Goal: Information Seeking & Learning: Find specific page/section

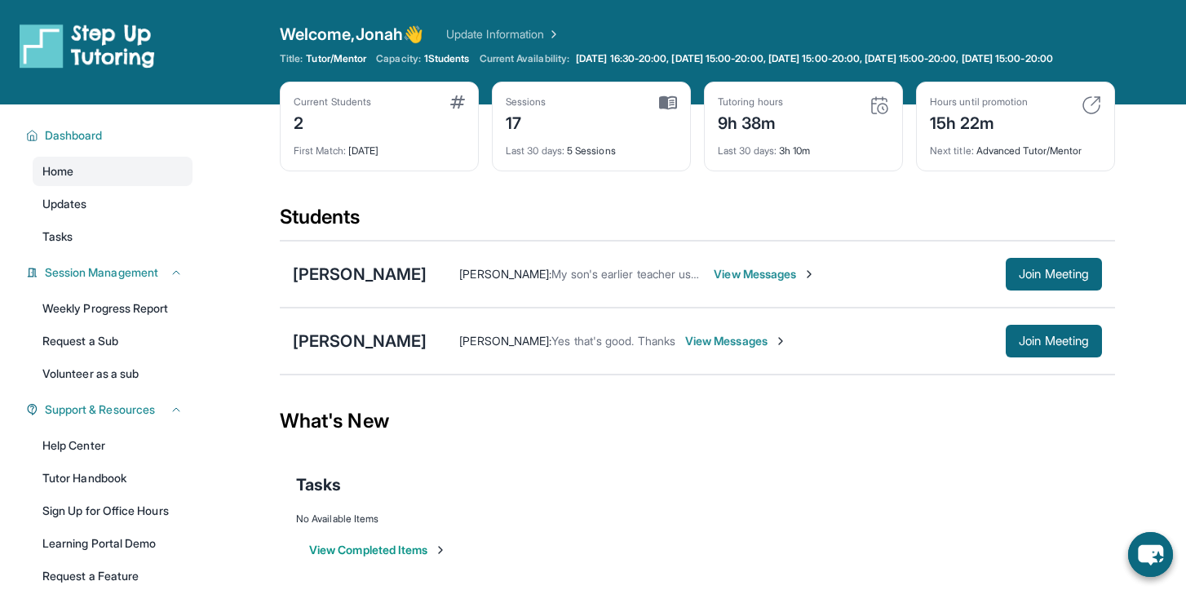
scroll to position [42, 0]
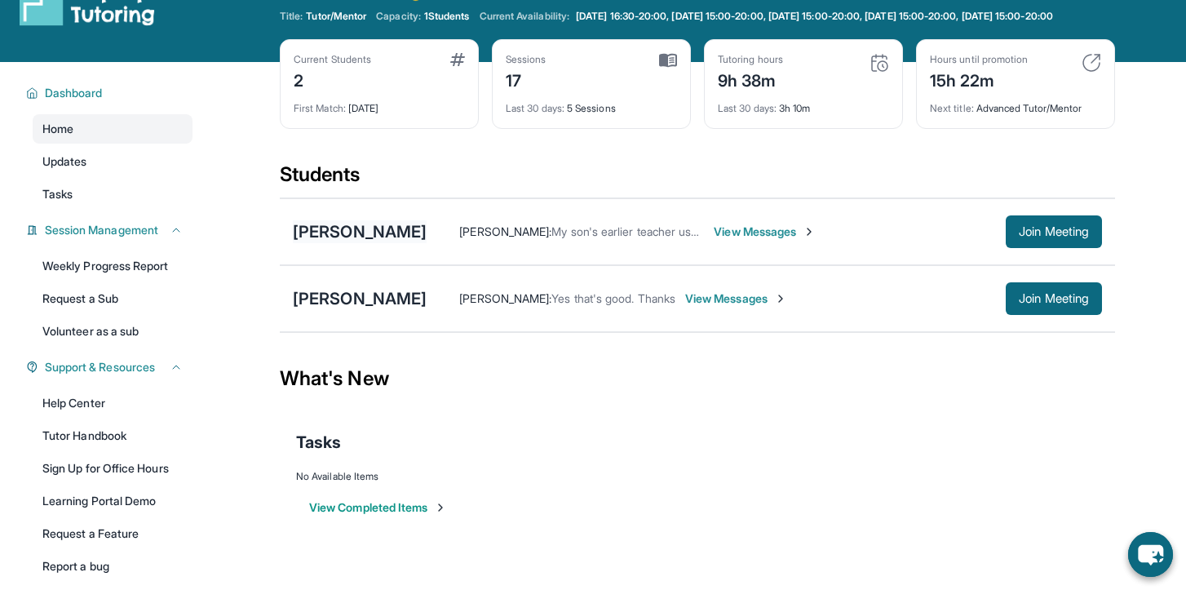
click at [345, 243] on div "[PERSON_NAME]" at bounding box center [360, 231] width 134 height 23
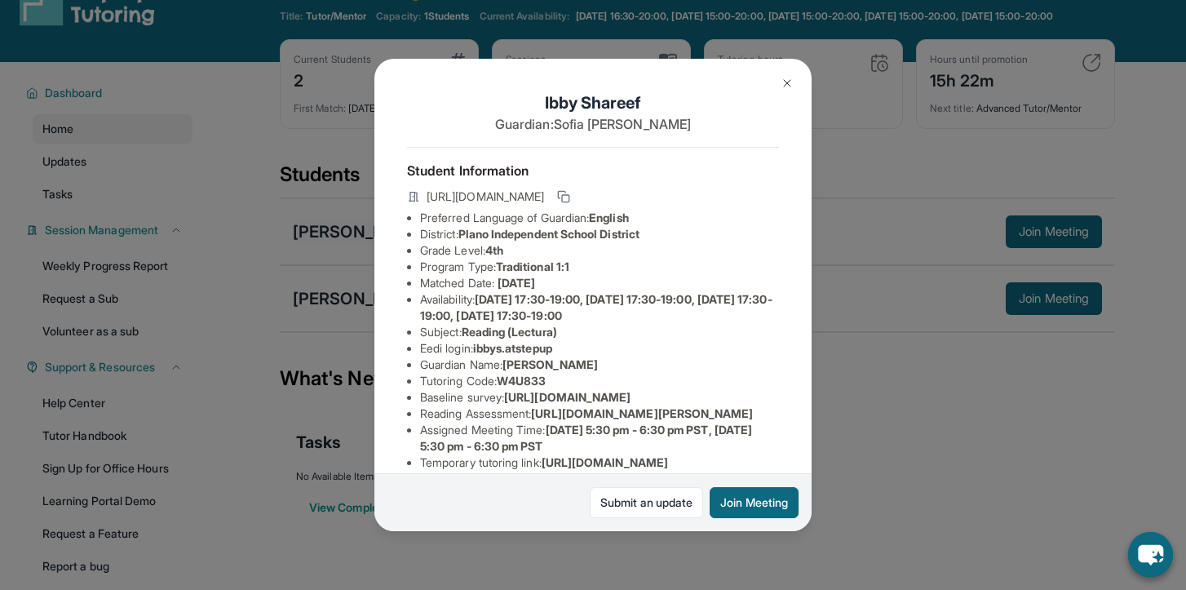
click at [345, 246] on div "[PERSON_NAME] Guardian: [PERSON_NAME] Student Information [URL][DOMAIN_NAME] Pr…" at bounding box center [593, 295] width 1186 height 590
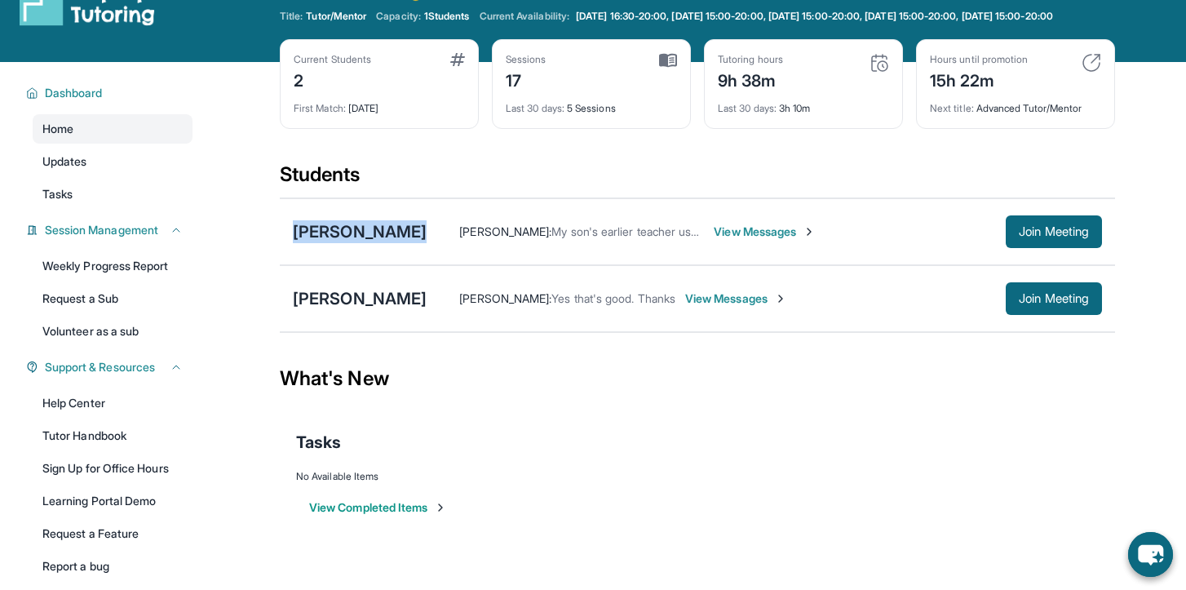
click at [346, 243] on div "[PERSON_NAME]" at bounding box center [360, 231] width 134 height 23
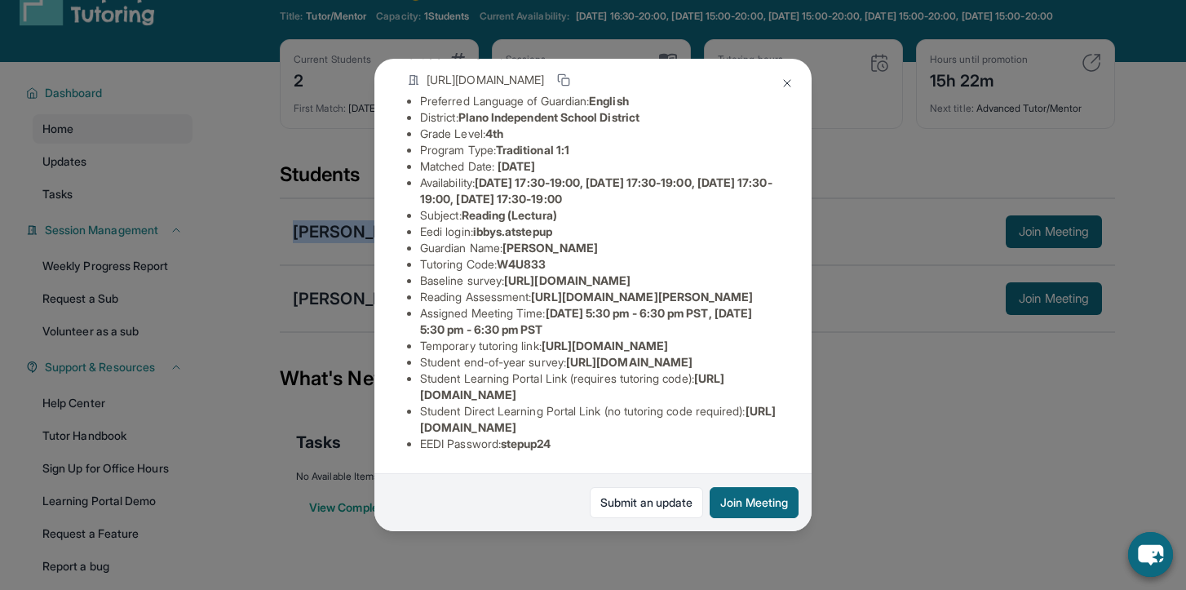
scroll to position [279, 0]
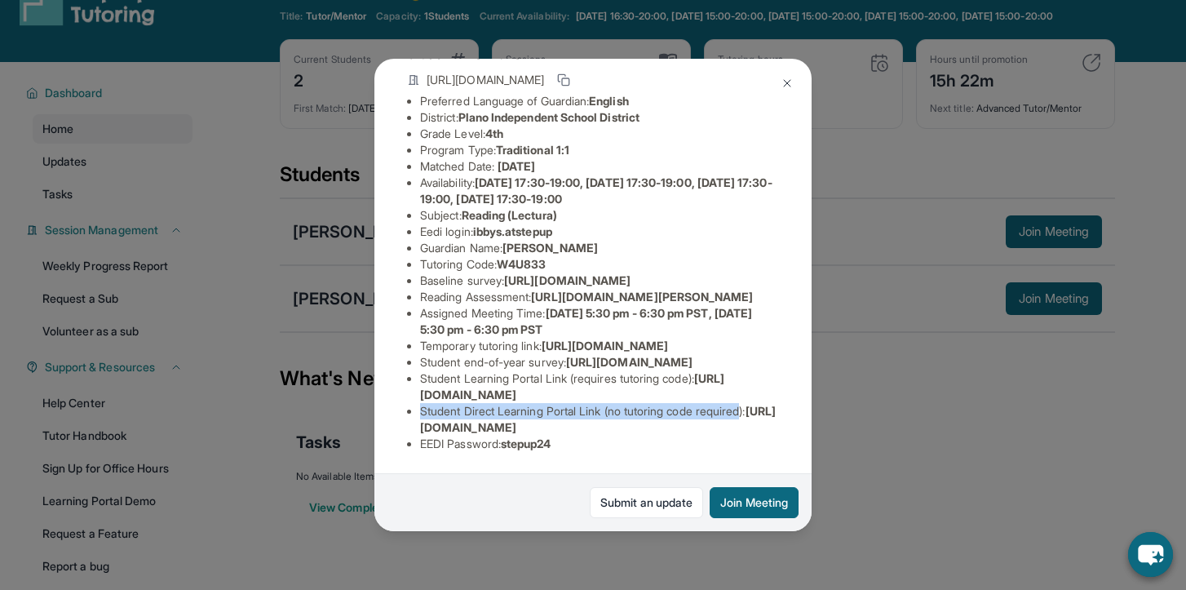
drag, startPoint x: 404, startPoint y: 418, endPoint x: 755, endPoint y: 417, distance: 351.5
click at [755, 417] on div "[PERSON_NAME] Guardian: [PERSON_NAME] Student Information [URL][DOMAIN_NAME] Pr…" at bounding box center [592, 294] width 437 height 471
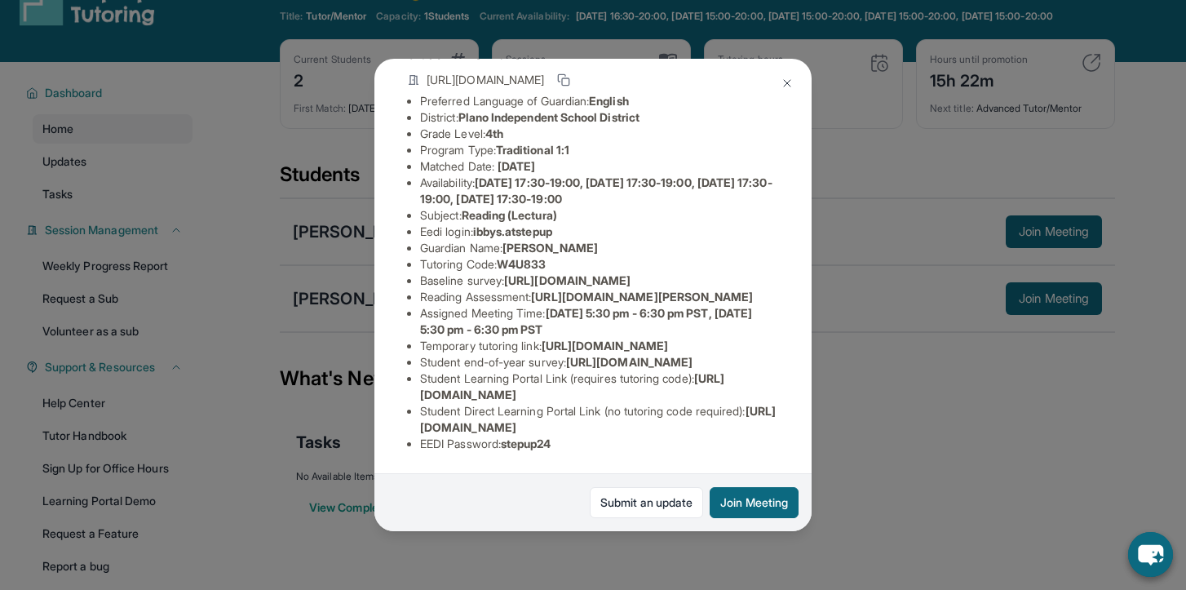
click at [742, 428] on span "[URL][DOMAIN_NAME]" at bounding box center [598, 419] width 356 height 30
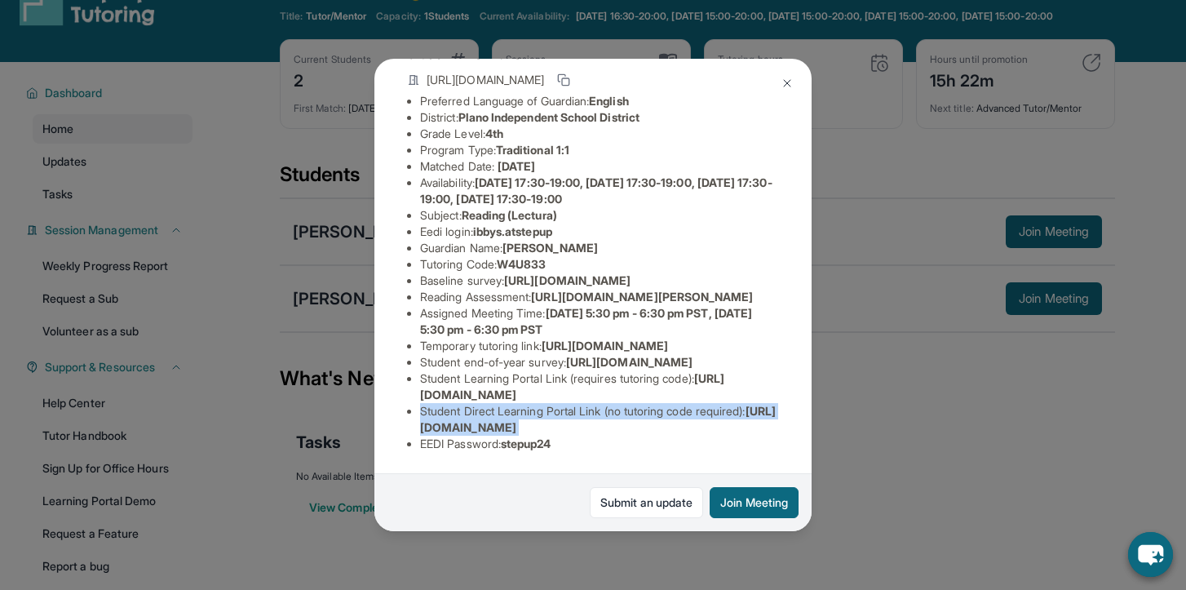
click at [742, 428] on span "[URL][DOMAIN_NAME]" at bounding box center [598, 419] width 356 height 30
click at [740, 428] on span "[URL][DOMAIN_NAME]" at bounding box center [598, 419] width 356 height 30
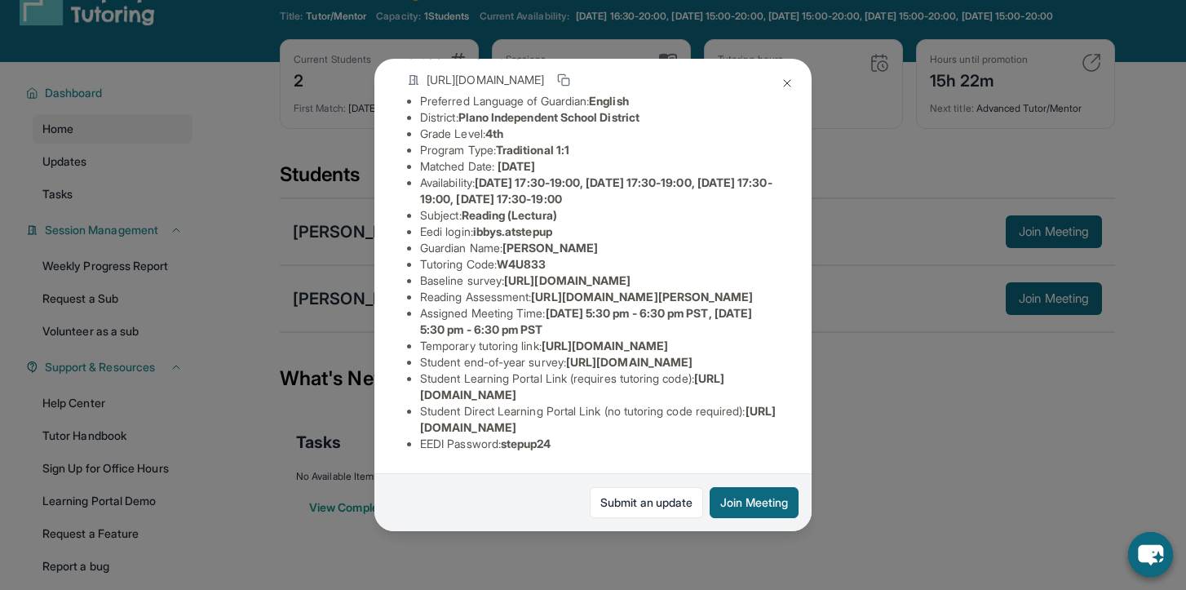
click at [419, 413] on ul "Preferred Language of Guardian: English District: Plano Independent School Dist…" at bounding box center [593, 272] width 372 height 359
drag, startPoint x: 420, startPoint y: 425, endPoint x: 802, endPoint y: 422, distance: 382.5
click at [802, 422] on div "[PERSON_NAME] Guardian: [PERSON_NAME] Student Information [URL][DOMAIN_NAME] Pr…" at bounding box center [592, 294] width 437 height 471
click at [627, 355] on span "[URL][DOMAIN_NAME]" at bounding box center [629, 362] width 126 height 14
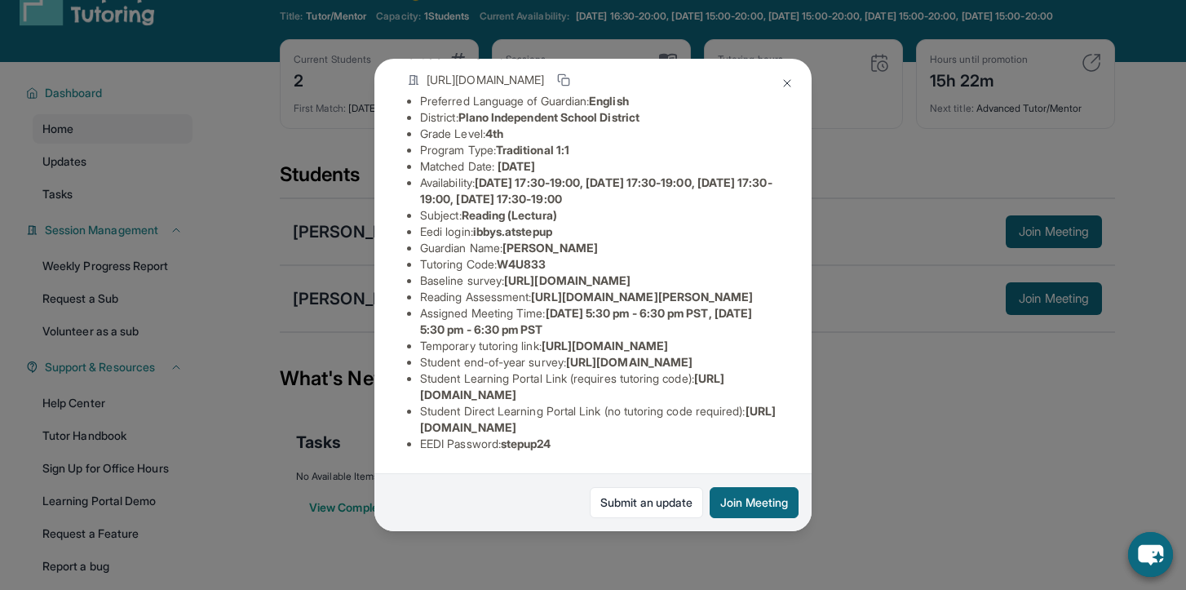
click at [629, 355] on span "[URL][DOMAIN_NAME]" at bounding box center [629, 362] width 126 height 14
drag, startPoint x: 540, startPoint y: 281, endPoint x: 805, endPoint y: 294, distance: 265.4
click at [805, 294] on div "[PERSON_NAME] Guardian: [PERSON_NAME] Student Information [URL][DOMAIN_NAME] Pr…" at bounding box center [592, 294] width 437 height 471
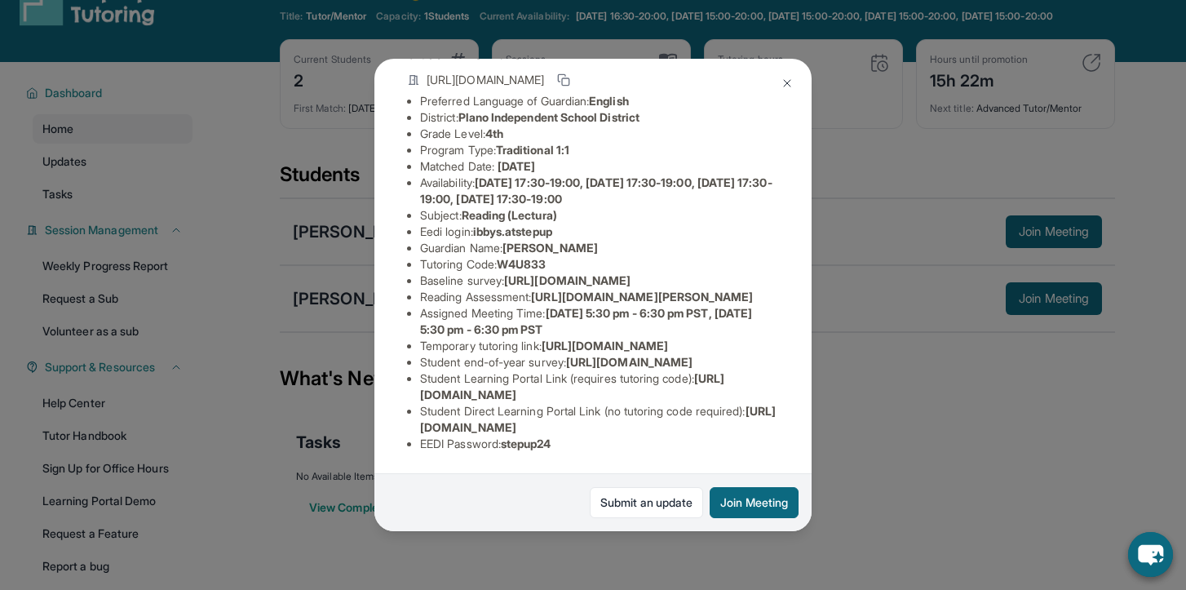
scroll to position [181, 0]
click at [827, 323] on div "[PERSON_NAME] Guardian: [PERSON_NAME] Student Information [URL][DOMAIN_NAME] Pr…" at bounding box center [593, 295] width 1186 height 590
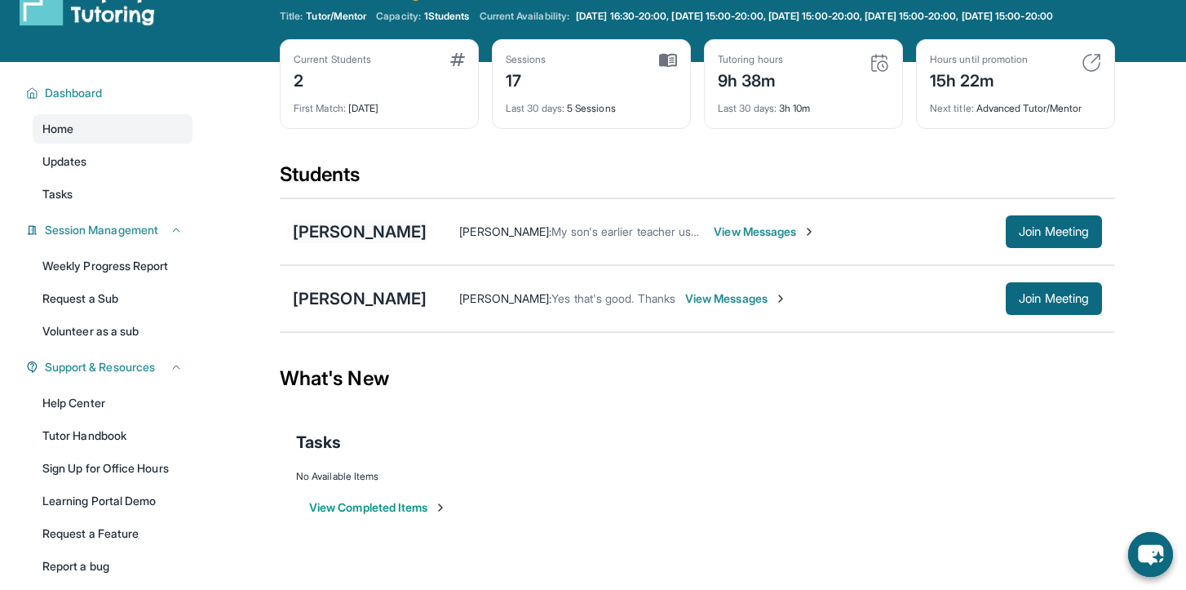
click at [316, 243] on div "[PERSON_NAME]" at bounding box center [360, 231] width 134 height 23
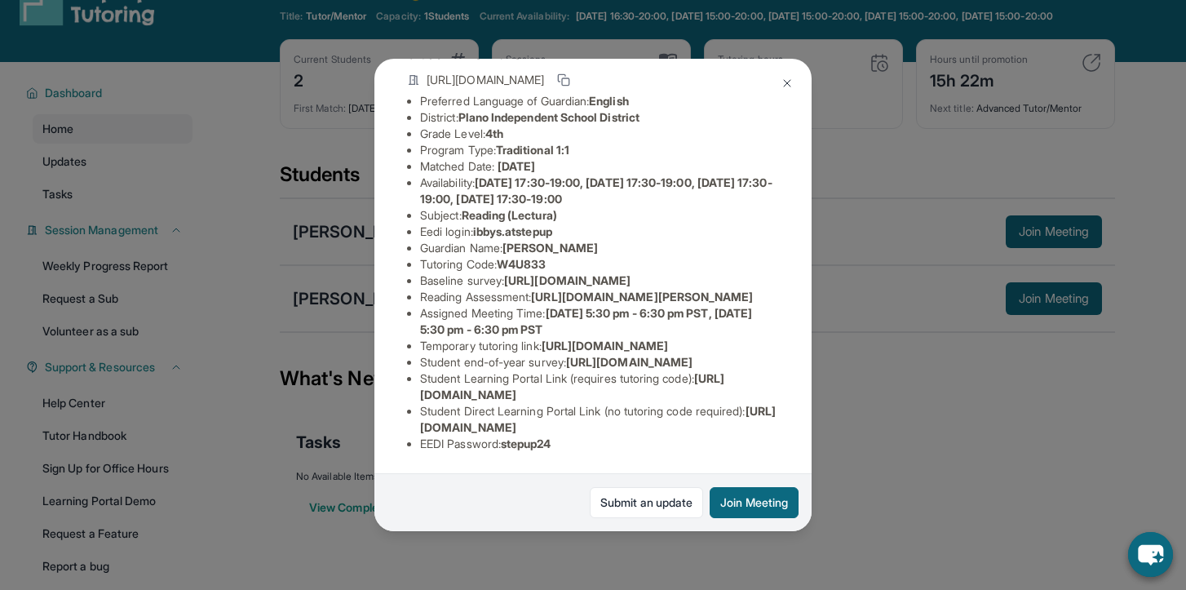
scroll to position [223, 0]
drag, startPoint x: 539, startPoint y: 240, endPoint x: 808, endPoint y: 251, distance: 269.3
click at [808, 251] on div "[PERSON_NAME] Guardian: [PERSON_NAME] Student Information [URL][DOMAIN_NAME] Pr…" at bounding box center [592, 294] width 437 height 471
copy span "[URL][DOMAIN_NAME][PERSON_NAME]"
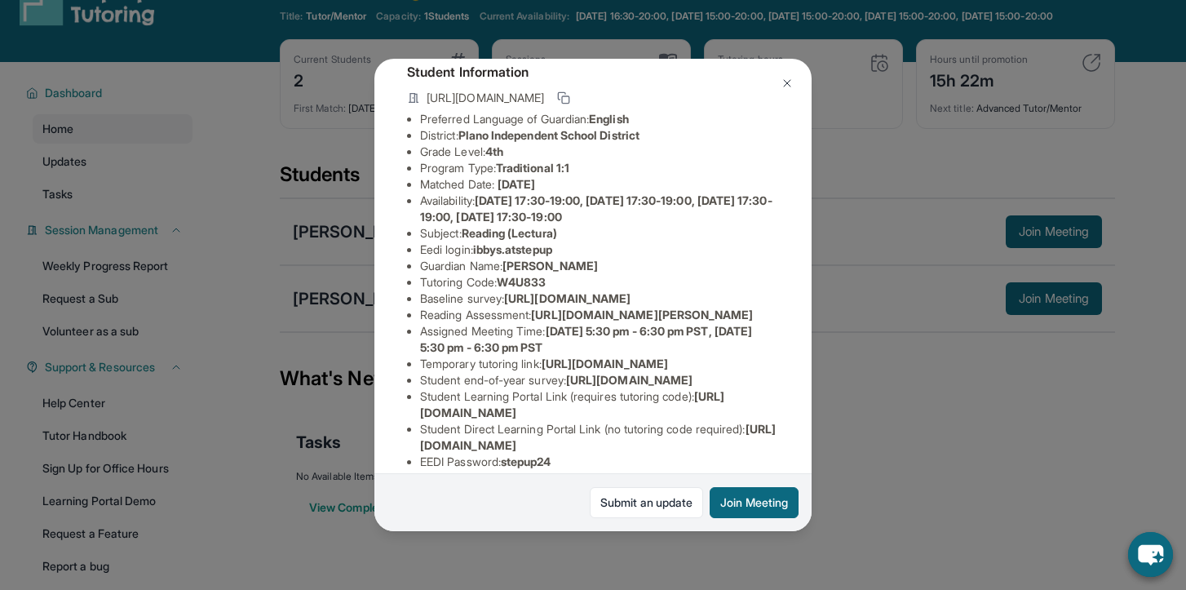
scroll to position [101, 0]
